Goal: Navigation & Orientation: Find specific page/section

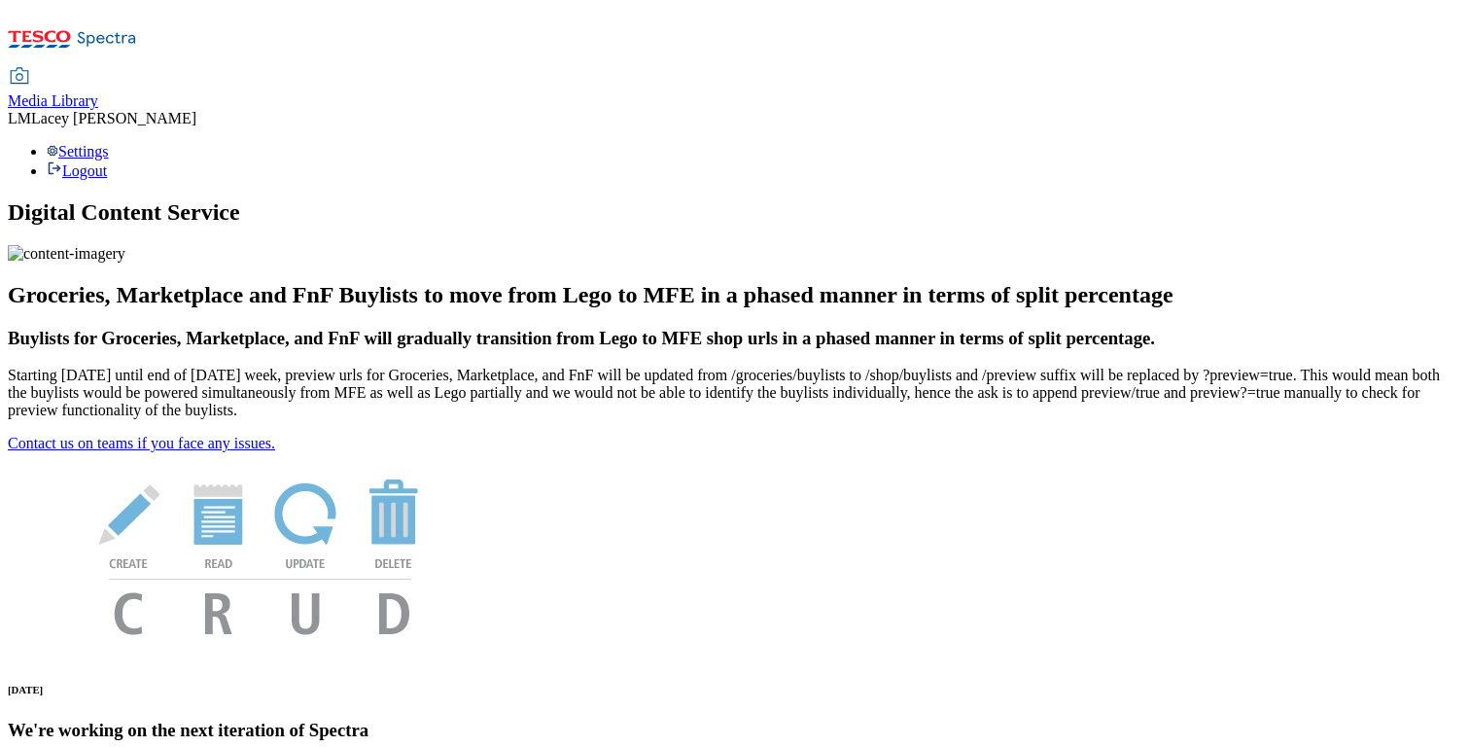
click at [669, 199] on h1 "Digital Content Service" at bounding box center [735, 212] width 1455 height 26
click at [98, 92] on span "Media Library" at bounding box center [53, 100] width 90 height 17
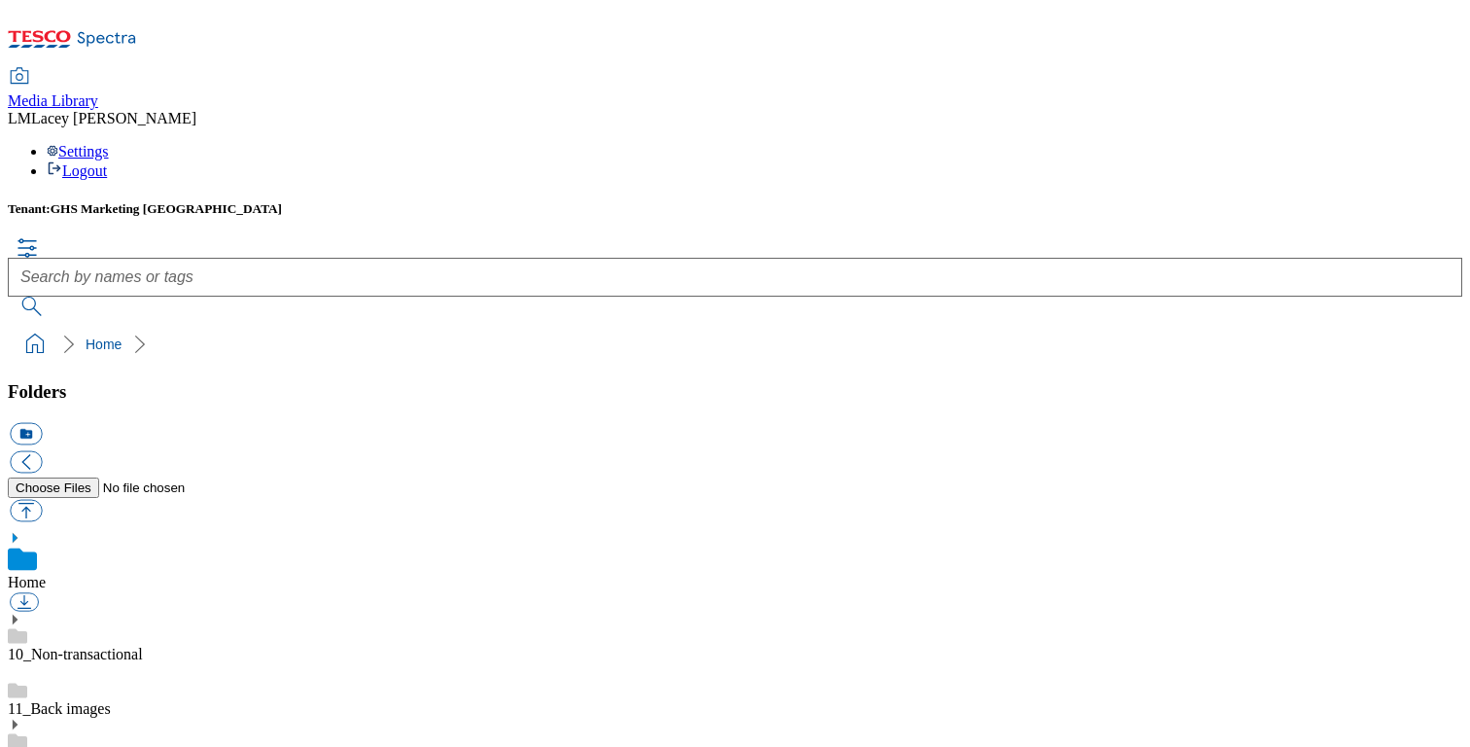
scroll to position [344, 0]
